Goal: Submit feedback/report problem: Submit feedback/report problem

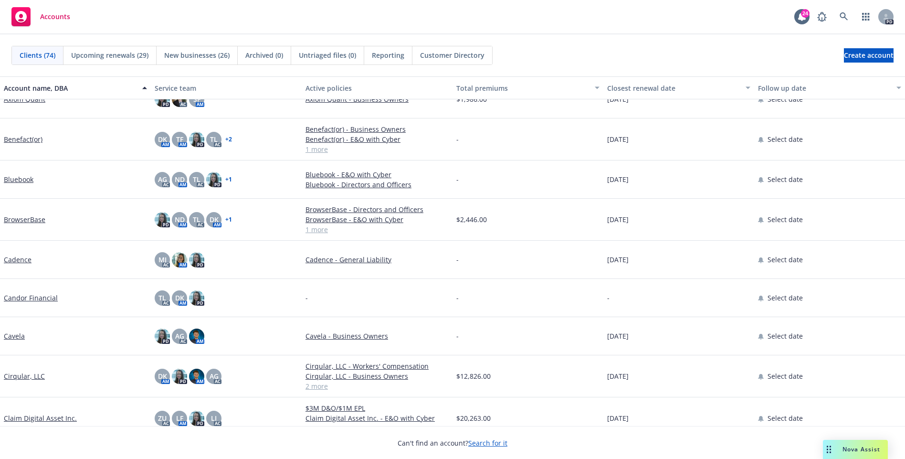
scroll to position [382, 0]
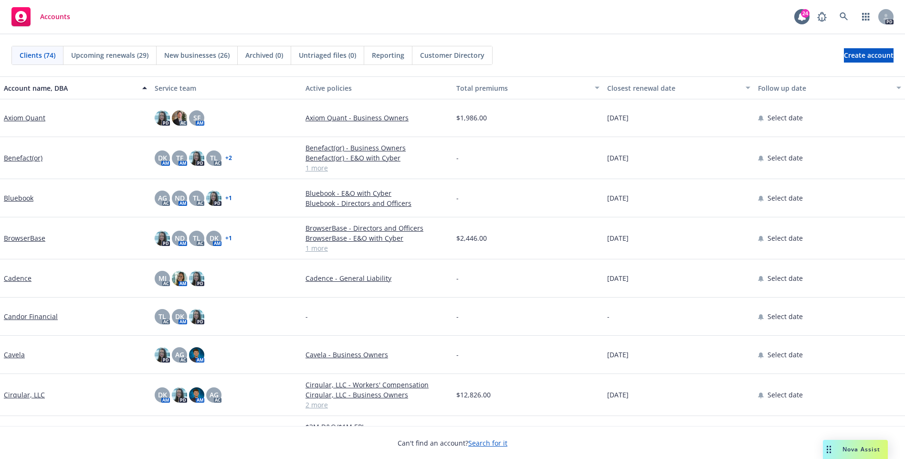
click at [17, 199] on link "Bluebook" at bounding box center [19, 198] width 30 height 10
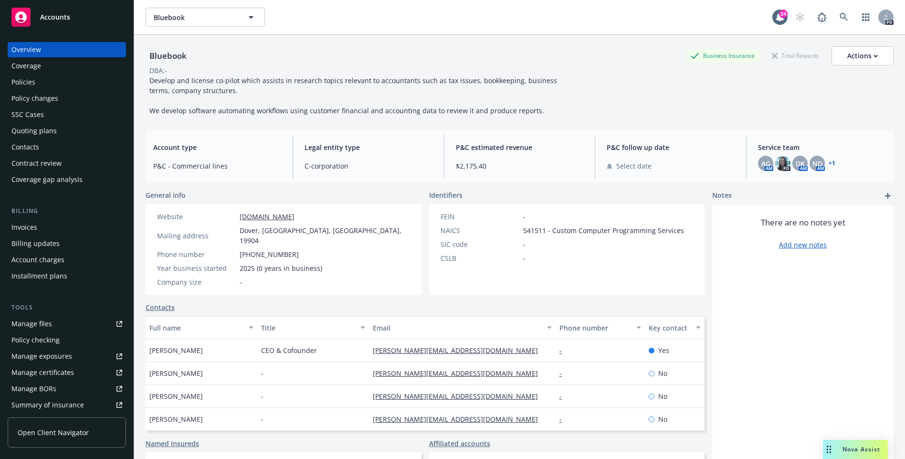
click at [35, 85] on div "Policies" at bounding box center [66, 81] width 111 height 15
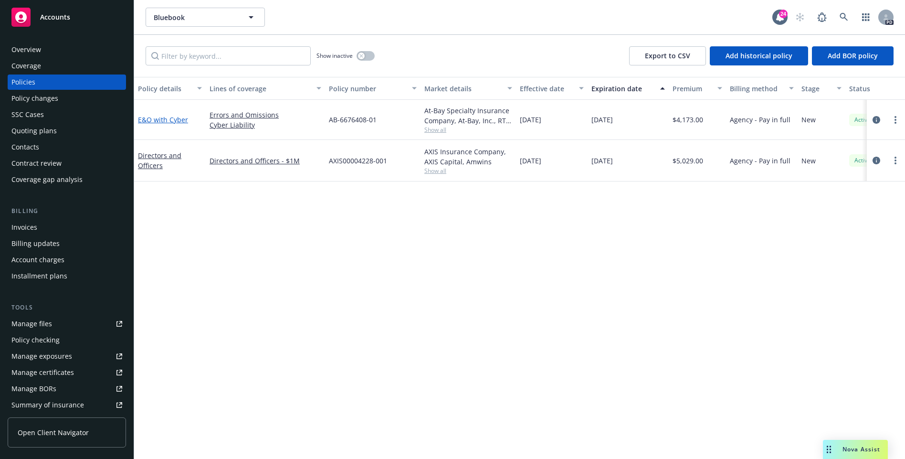
click at [158, 120] on link "E&O with Cyber" at bounding box center [163, 119] width 50 height 9
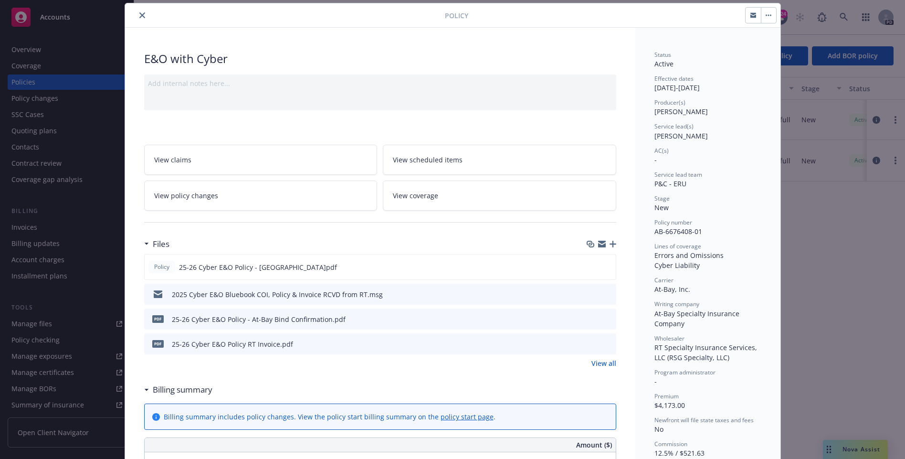
scroll to position [44, 0]
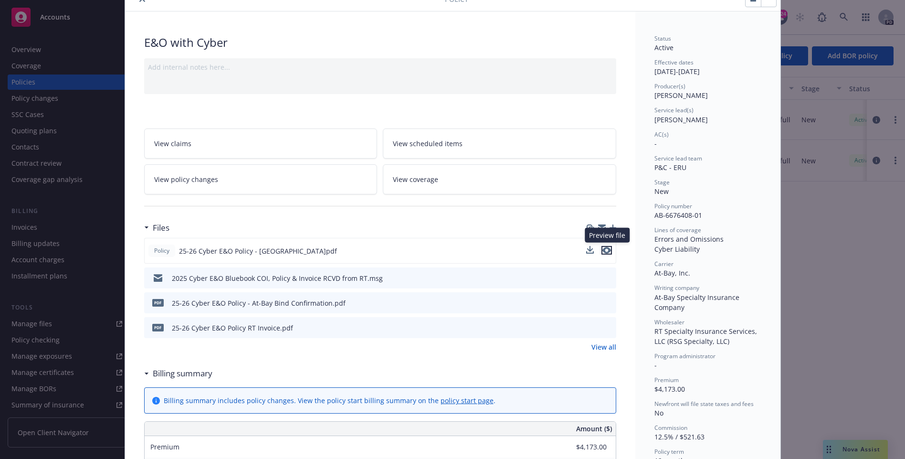
click at [610, 248] on icon "preview file" at bounding box center [607, 250] width 9 height 7
click at [830, 246] on div "Policy E&O with Cyber Add internal notes here... View claims View scheduled ite…" at bounding box center [452, 229] width 905 height 459
click at [830, 327] on div "Policy E&O with Cyber Add internal notes here... View claims View scheduled ite…" at bounding box center [452, 229] width 905 height 459
click at [862, 427] on div "Policy E&O with Cyber Add internal notes here... View claims View scheduled ite…" at bounding box center [452, 229] width 905 height 459
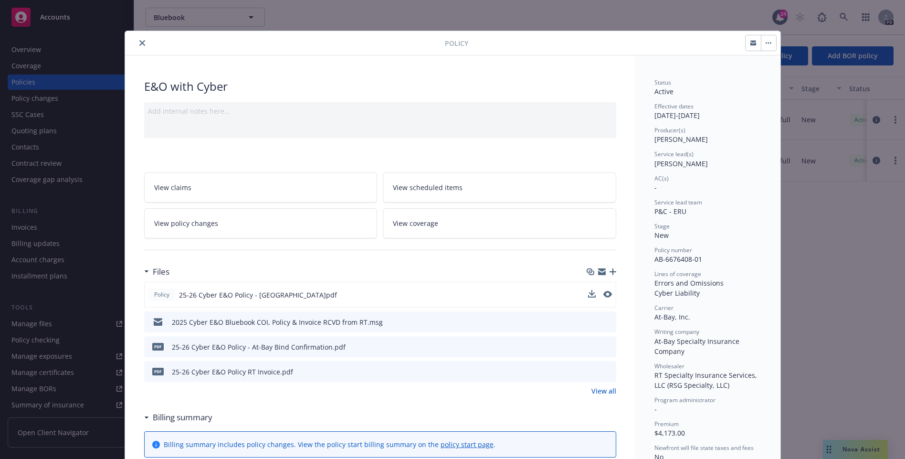
click at [139, 44] on icon "close" at bounding box center [142, 43] width 6 height 6
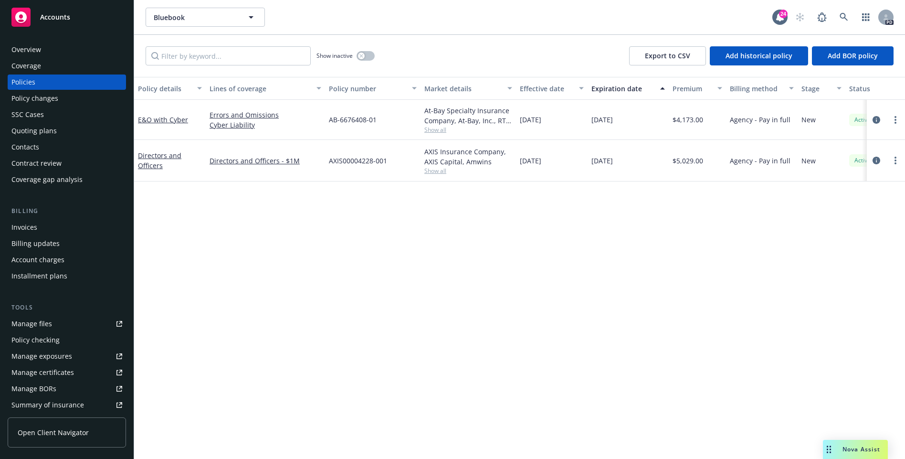
click at [853, 451] on span "Nova Assist" at bounding box center [862, 449] width 38 height 8
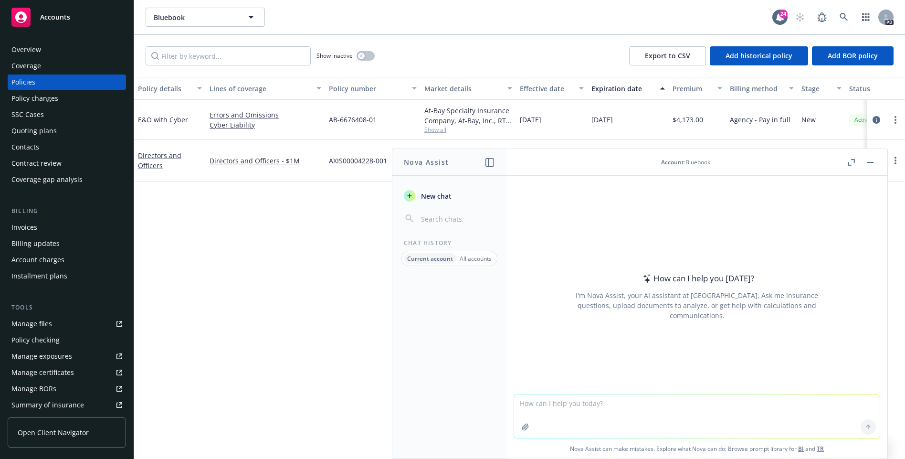
click at [601, 420] on textarea at bounding box center [697, 416] width 366 height 44
type textarea "can I add an additional insured to this policy?"
click at [399, 449] on div at bounding box center [450, 367] width 114 height 181
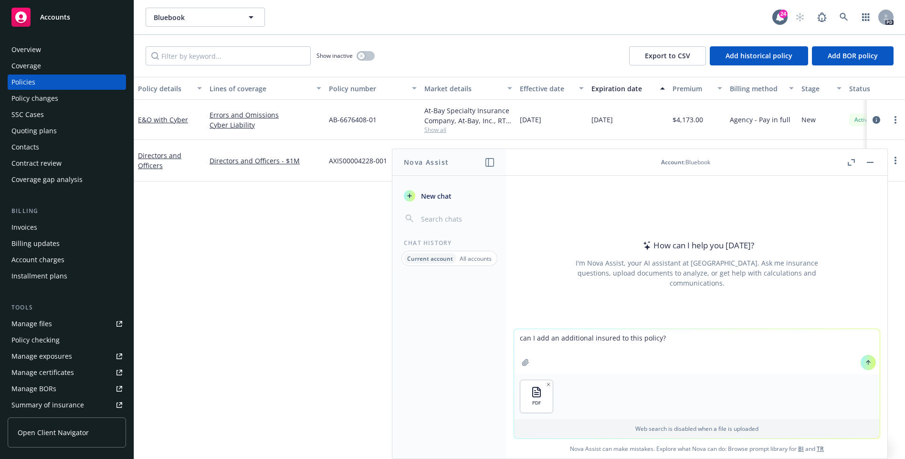
click at [864, 361] on button at bounding box center [868, 362] width 15 height 15
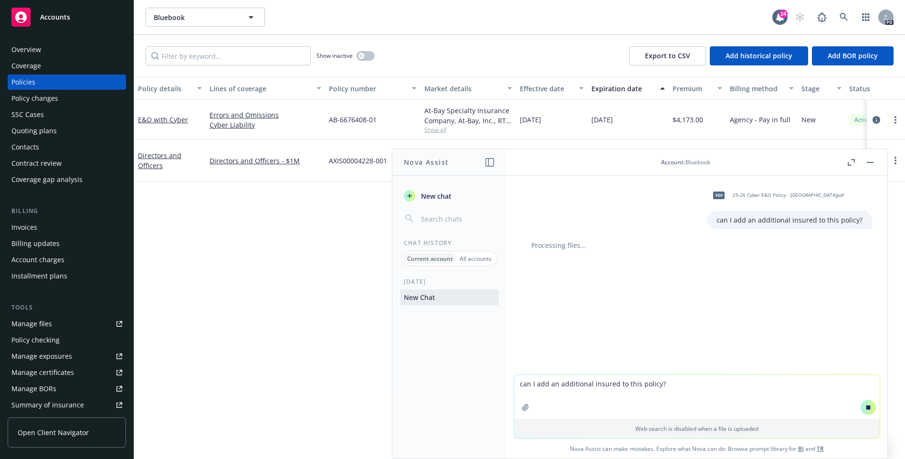
click at [53, 152] on div "Contacts" at bounding box center [66, 146] width 111 height 15
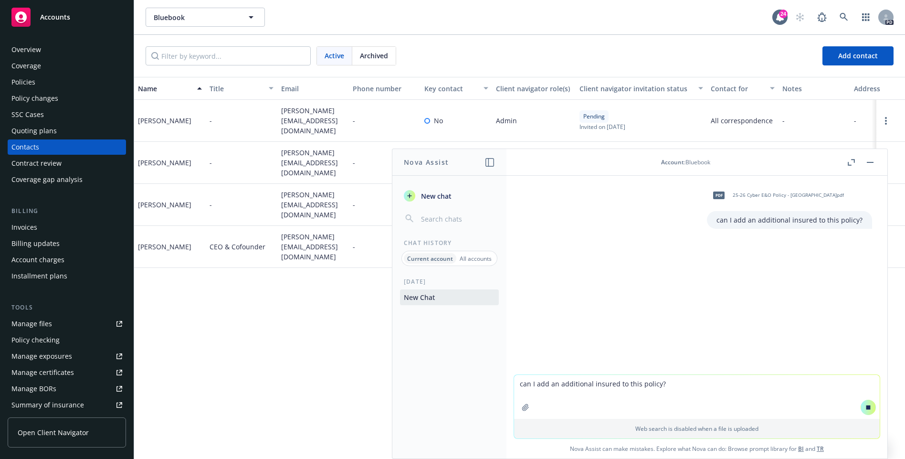
click at [46, 52] on div "Overview" at bounding box center [66, 49] width 111 height 15
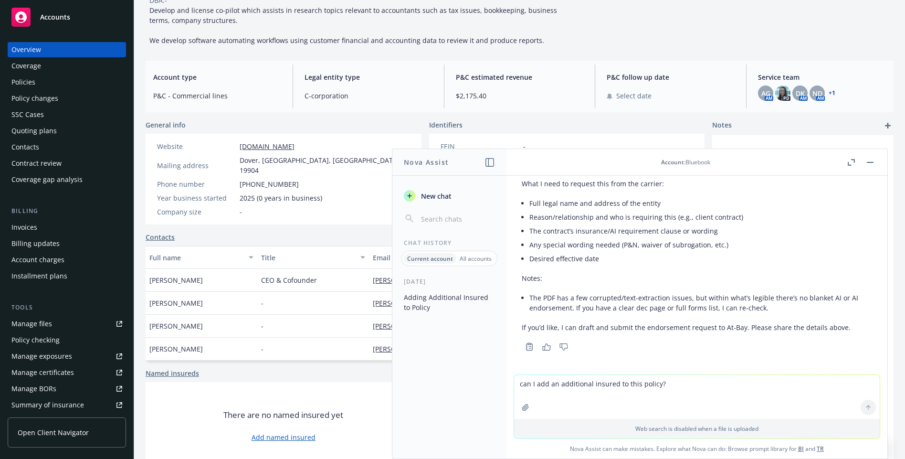
scroll to position [178, 0]
click at [836, 94] on div "AG AM PD DK AM ND AM + 1" at bounding box center [822, 92] width 128 height 15
click at [832, 94] on link "+ 1" at bounding box center [832, 93] width 7 height 6
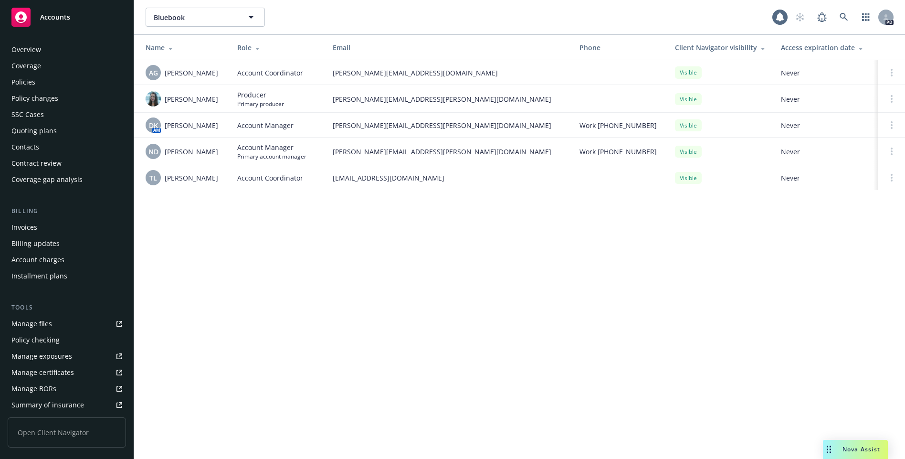
scroll to position [163, 0]
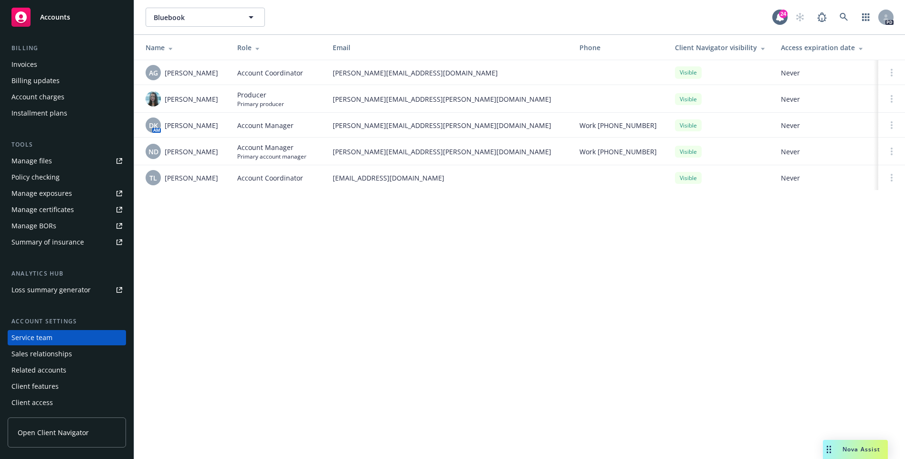
click at [865, 450] on span "Nova Assist" at bounding box center [862, 449] width 38 height 8
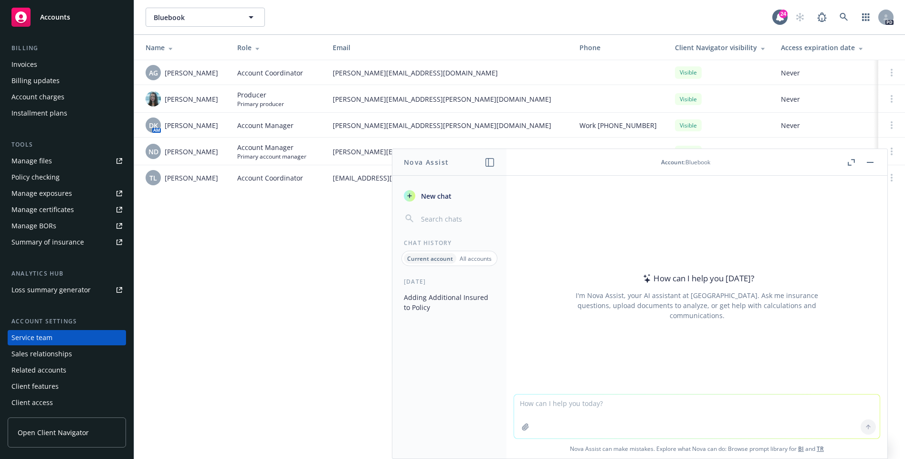
click at [452, 299] on button "Adding Additional Insured to Policy" at bounding box center [449, 302] width 99 height 26
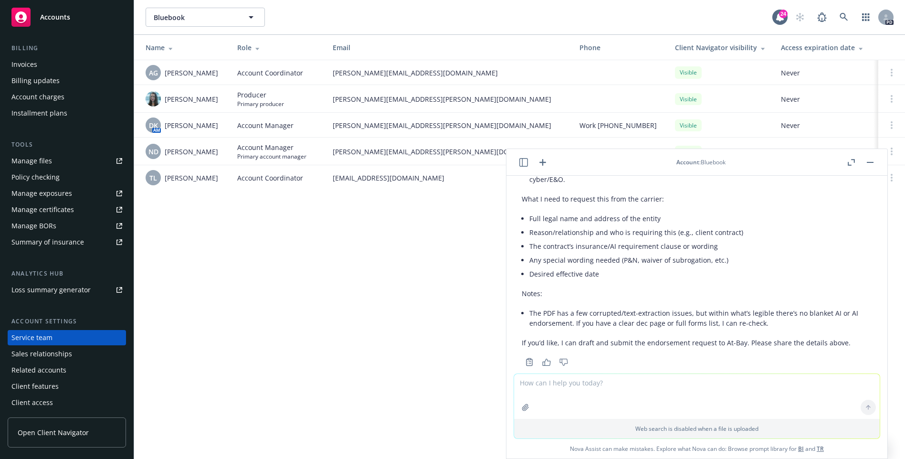
scroll to position [179, 0]
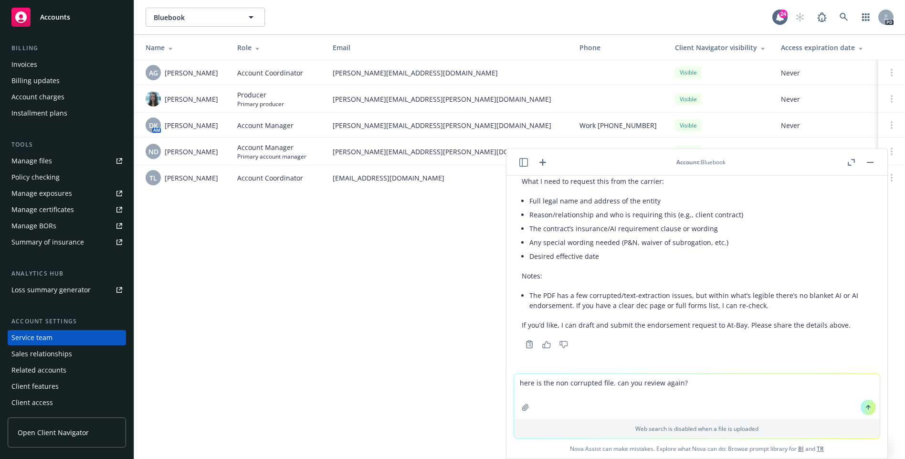
type textarea "here is the non corrupted file. can you review again?"
click at [868, 368] on button at bounding box center [868, 362] width 15 height 15
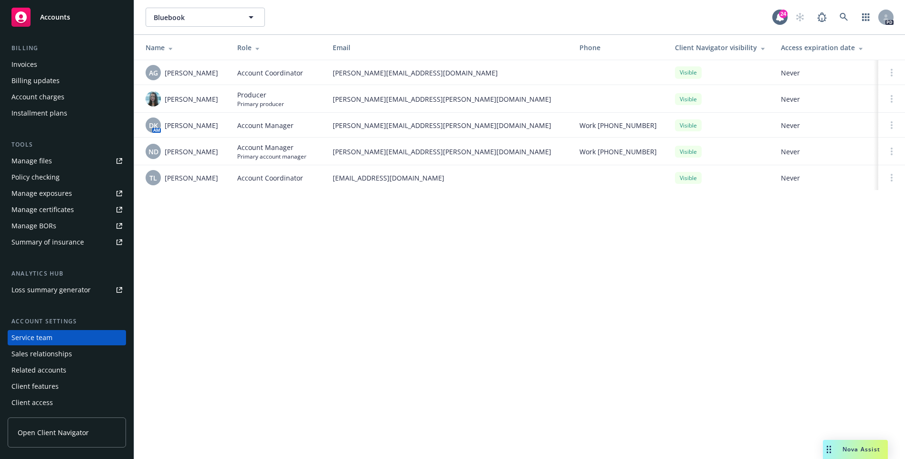
scroll to position [0, 0]
